Goal: Connect with others: Participate in discussion

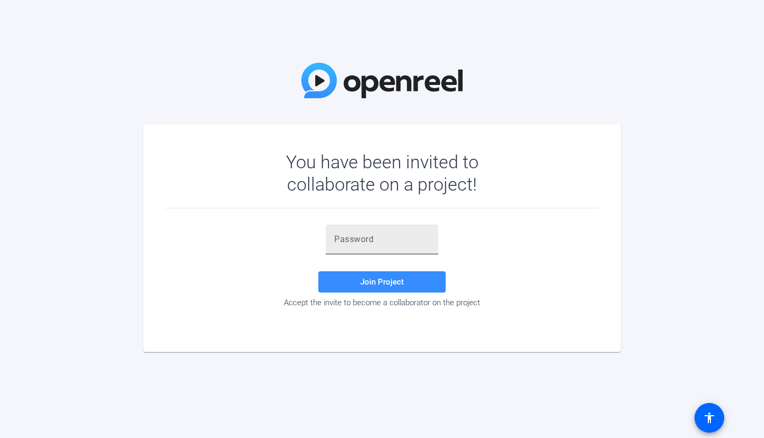
click at [383, 246] on div at bounding box center [381, 239] width 95 height 30
paste input "fz%u6E"
type input "fz%u6E"
click at [372, 282] on span "Join Project" at bounding box center [381, 282] width 43 height 10
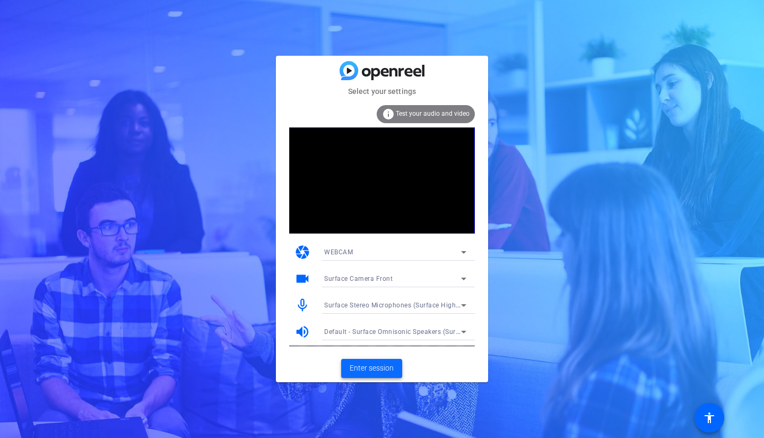
click at [379, 371] on span "Enter session" at bounding box center [371, 367] width 44 height 11
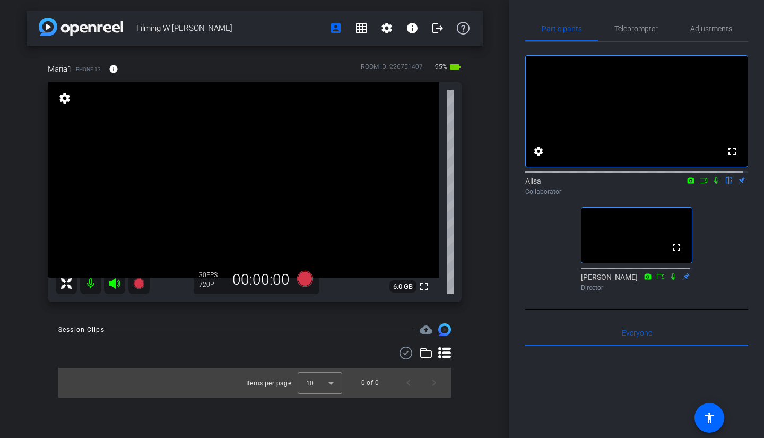
click at [712, 184] on icon at bounding box center [716, 180] width 8 height 7
click at [713, 184] on icon at bounding box center [716, 180] width 6 height 7
click at [714, 184] on icon at bounding box center [716, 180] width 4 height 7
click at [701, 33] on span "Adjustments" at bounding box center [711, 28] width 42 height 25
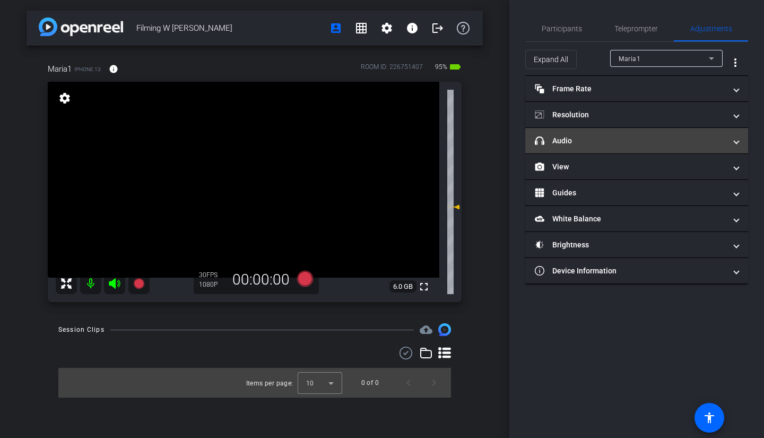
click at [684, 147] on mat-expansion-panel-header "headphone icon Audio" at bounding box center [636, 140] width 223 height 25
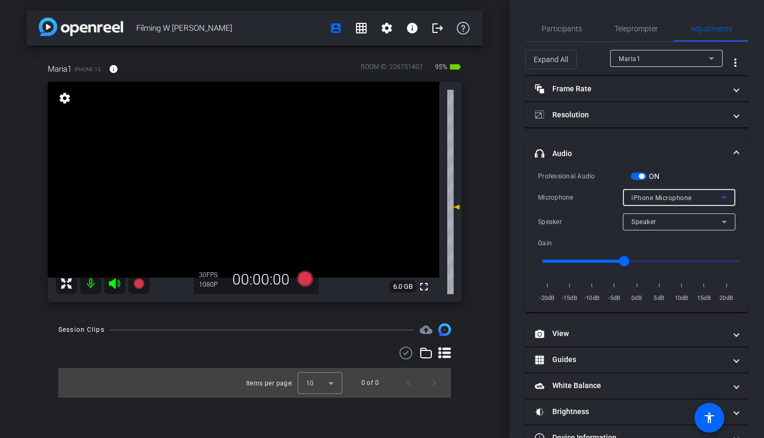
click at [718, 194] on icon at bounding box center [724, 197] width 13 height 13
click at [718, 194] on div at bounding box center [382, 219] width 764 height 438
click at [566, 30] on span "Participants" at bounding box center [561, 28] width 40 height 7
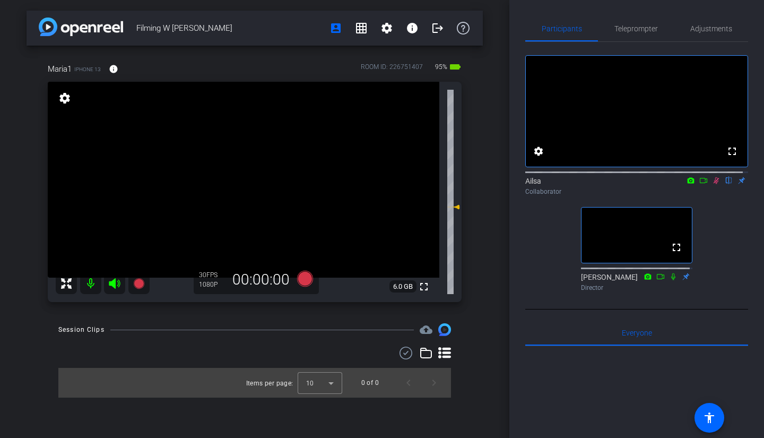
click at [713, 184] on icon at bounding box center [716, 180] width 6 height 7
click at [714, 184] on icon at bounding box center [716, 180] width 4 height 7
click at [713, 184] on icon at bounding box center [716, 180] width 6 height 7
click at [714, 184] on icon at bounding box center [716, 180] width 4 height 7
click at [712, 184] on icon at bounding box center [716, 180] width 8 height 7
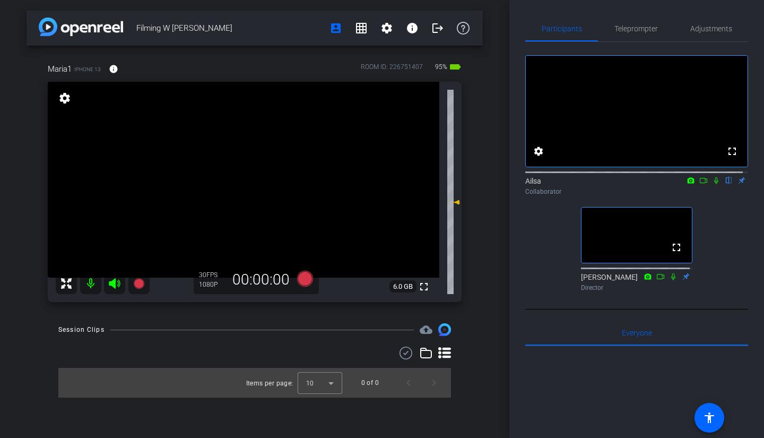
click at [712, 184] on icon at bounding box center [716, 180] width 8 height 7
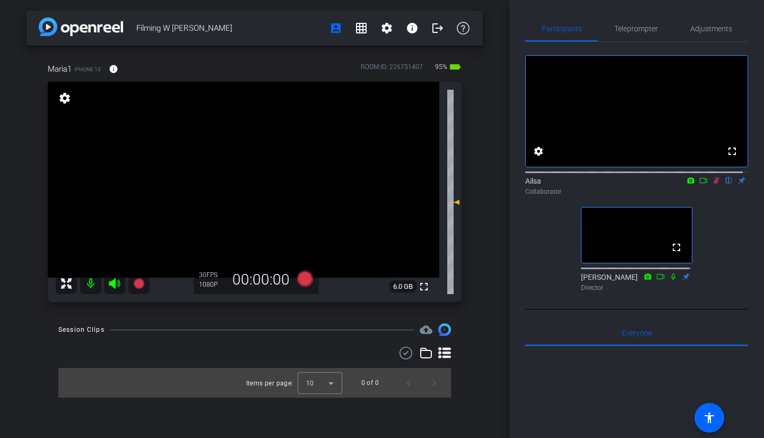
click at [712, 184] on icon at bounding box center [716, 180] width 8 height 7
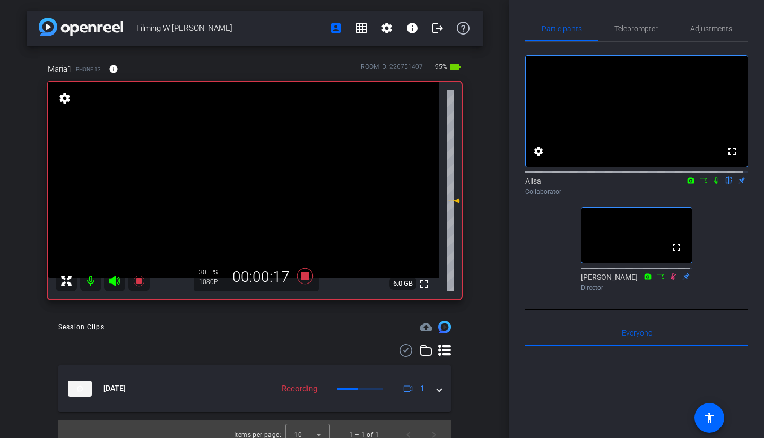
click at [712, 184] on icon at bounding box center [716, 180] width 8 height 7
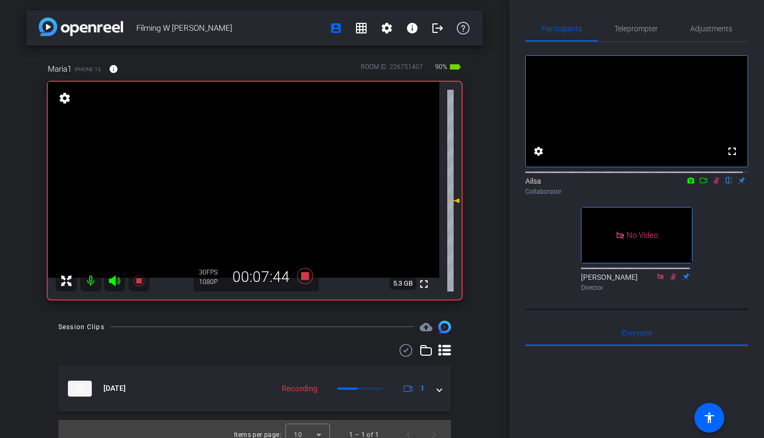
click at [713, 184] on icon at bounding box center [716, 180] width 6 height 7
click at [712, 184] on icon at bounding box center [716, 180] width 8 height 7
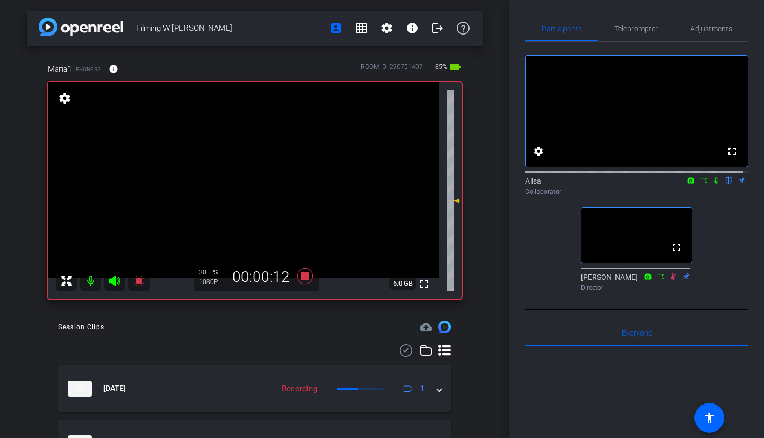
click at [712, 184] on icon at bounding box center [716, 180] width 8 height 7
click at [713, 184] on icon at bounding box center [716, 180] width 6 height 7
click at [712, 184] on icon at bounding box center [716, 180] width 8 height 7
